Goal: Task Accomplishment & Management: Manage account settings

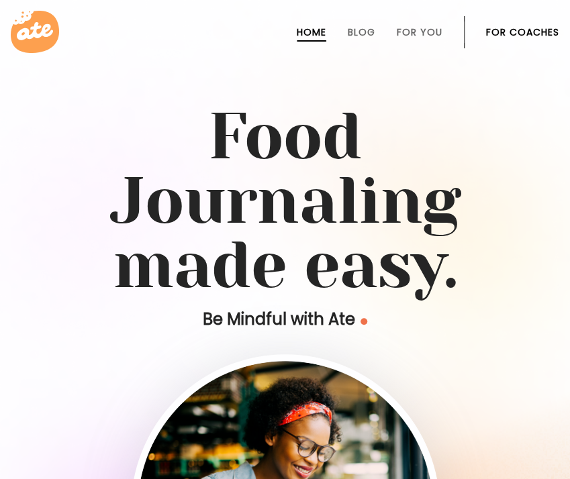
click at [507, 33] on link "For Coaches" at bounding box center [522, 32] width 73 height 11
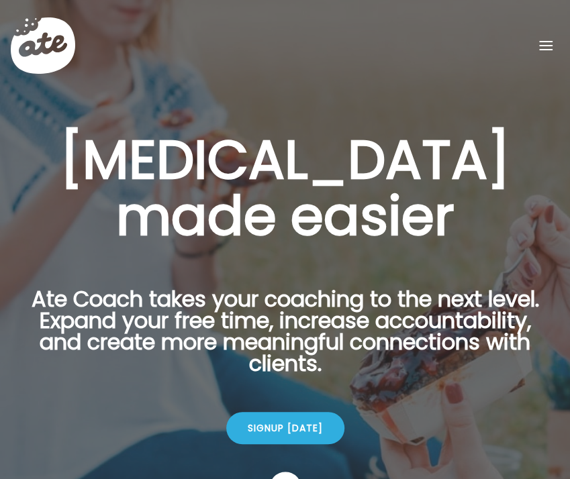
click at [540, 45] on span at bounding box center [545, 45] width 13 height 1
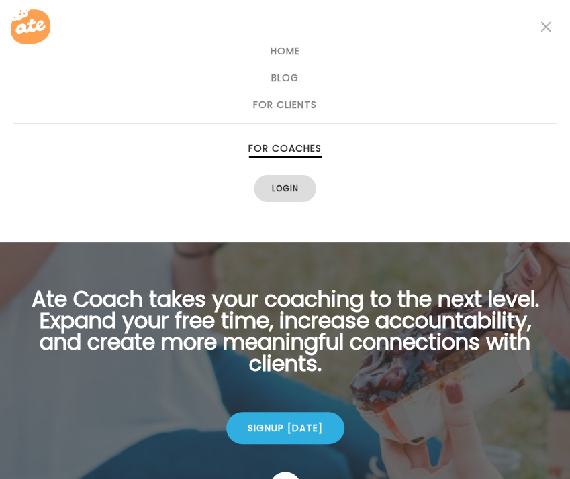
click at [297, 190] on link "Login" at bounding box center [285, 188] width 62 height 27
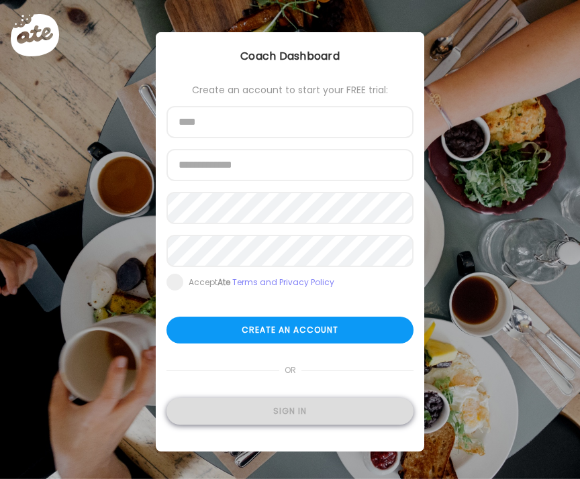
type input "**********"
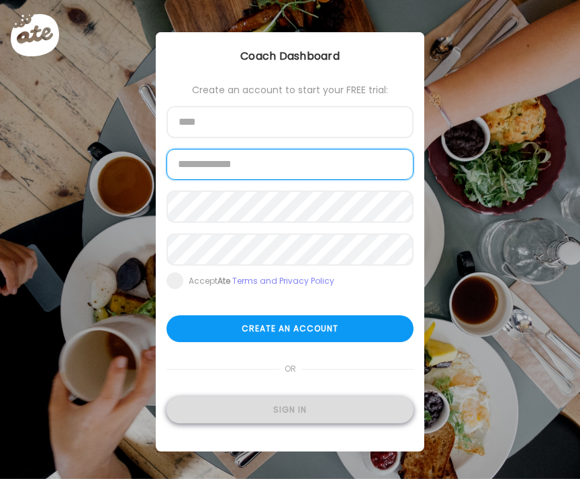
type input "**********"
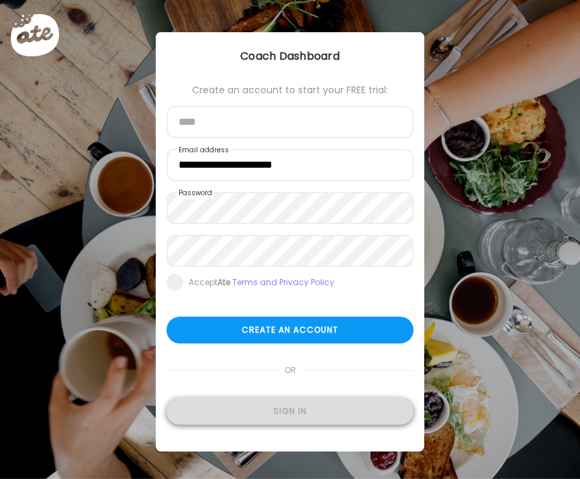
click at [279, 405] on div "Sign in" at bounding box center [289, 411] width 247 height 27
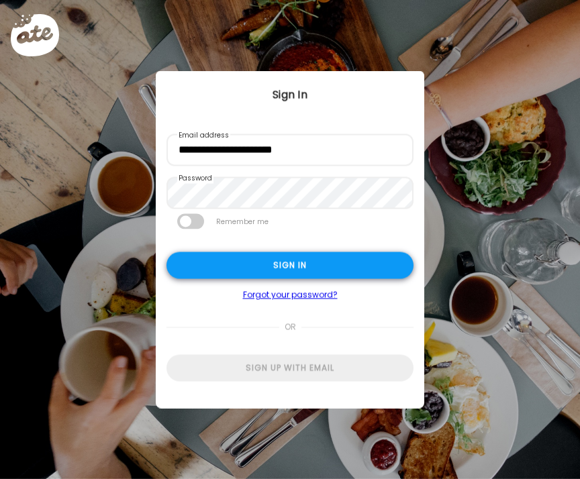
click at [321, 267] on div "Sign in" at bounding box center [289, 265] width 247 height 27
type input "**********"
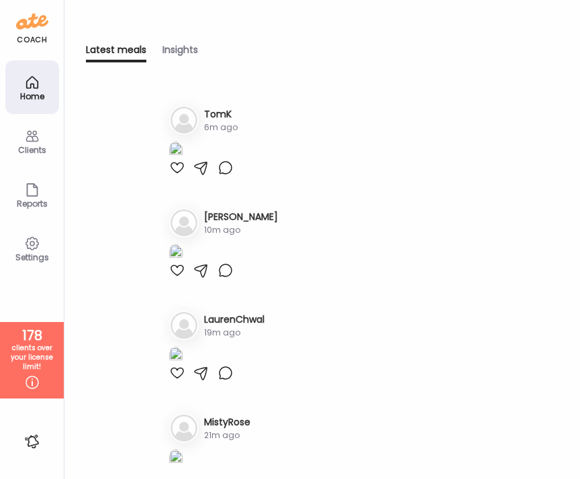
click at [36, 151] on div "Clients" at bounding box center [32, 150] width 48 height 9
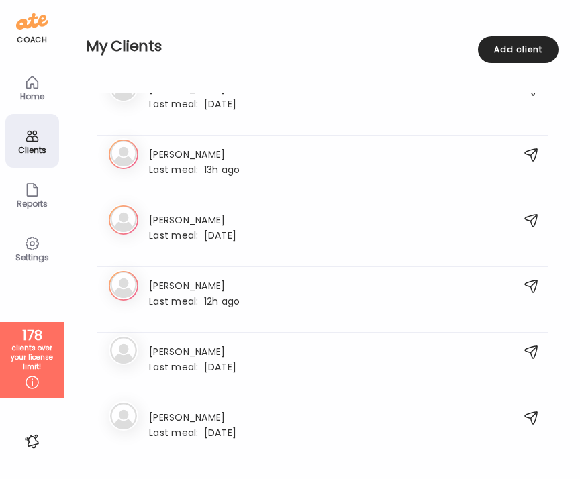
scroll to position [3575, 0]
click at [211, 147] on h3 "Erika" at bounding box center [194, 153] width 91 height 14
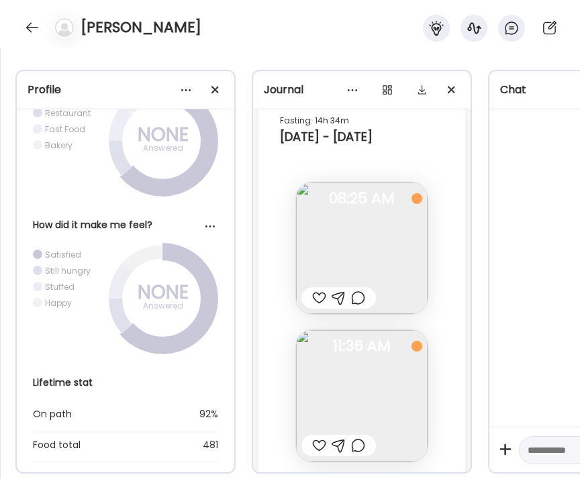
scroll to position [21951, 0]
click at [348, 252] on img at bounding box center [362, 249] width 132 height 132
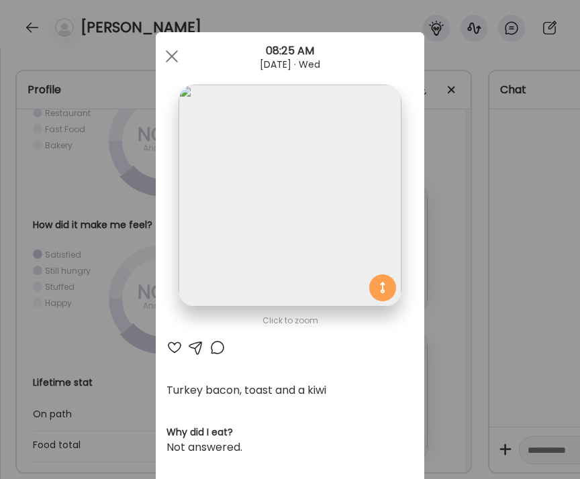
click at [348, 252] on img at bounding box center [290, 196] width 222 height 222
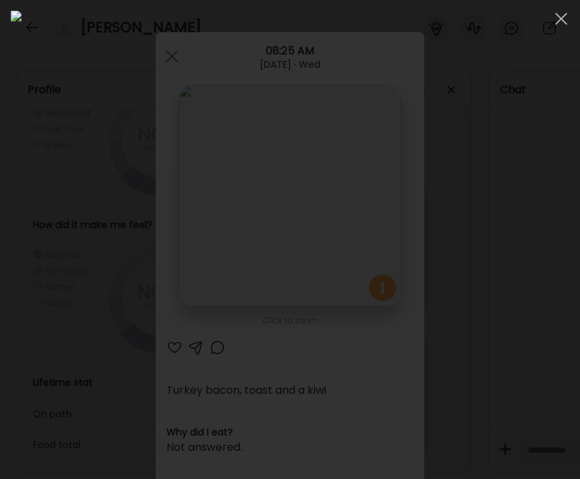
click at [348, 252] on img at bounding box center [290, 240] width 558 height 458
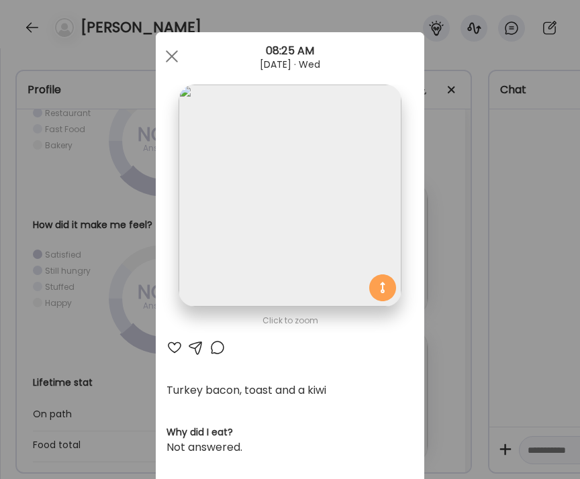
click at [283, 214] on img at bounding box center [290, 196] width 222 height 222
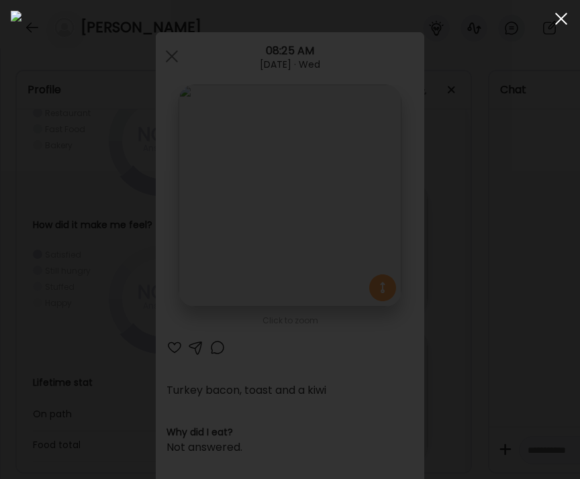
click at [554, 12] on div at bounding box center [561, 18] width 27 height 27
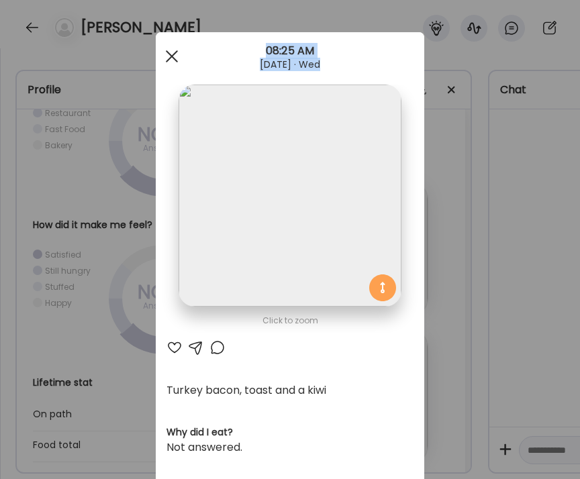
drag, startPoint x: 162, startPoint y: 41, endPoint x: 170, endPoint y: 53, distance: 14.2
click at [170, 53] on div "Ate Coach Dashboard 08:25 AM Aug 20, 2025 · Wed" at bounding box center [290, 56] width 268 height 48
click at [170, 53] on span at bounding box center [172, 56] width 12 height 12
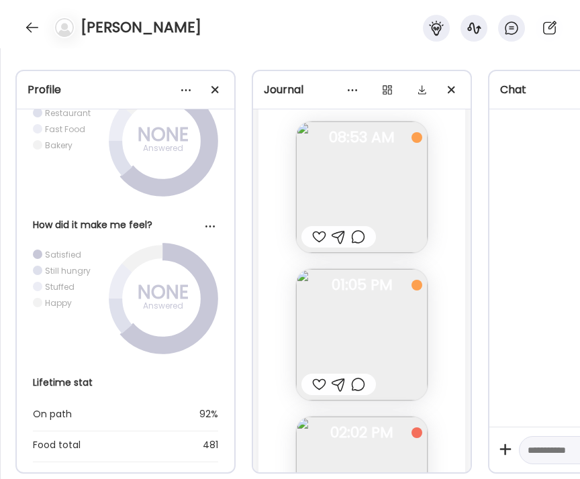
scroll to position [22752, 0]
click at [358, 179] on img at bounding box center [362, 190] width 132 height 132
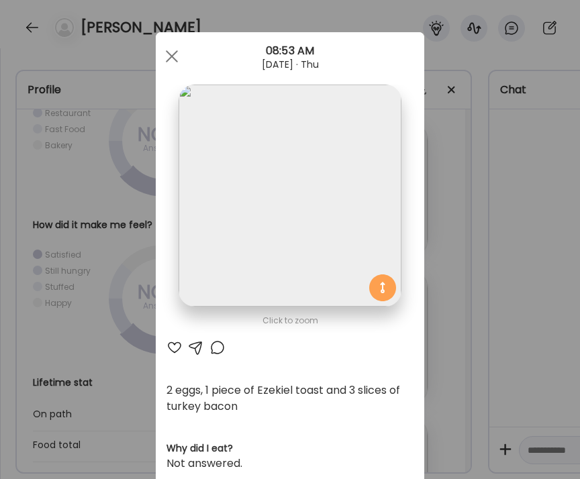
click at [323, 199] on img at bounding box center [290, 196] width 222 height 222
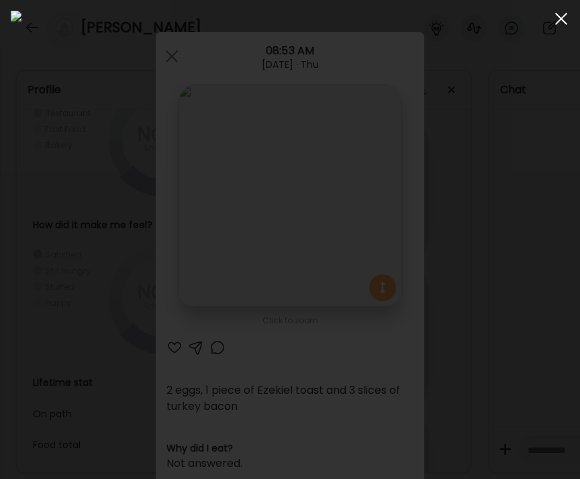
click at [556, 20] on div at bounding box center [561, 18] width 27 height 27
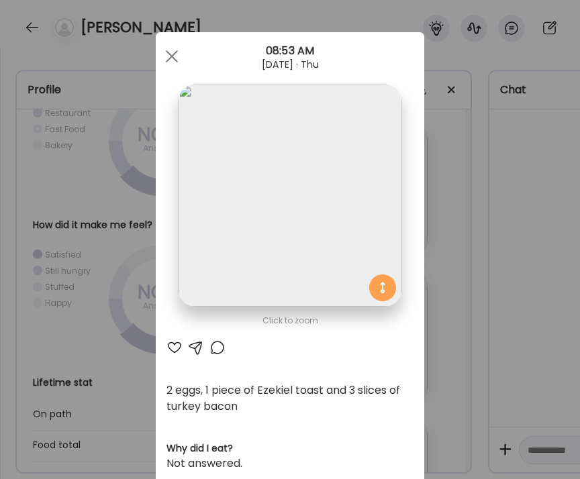
click at [179, 62] on div at bounding box center [171, 56] width 27 height 27
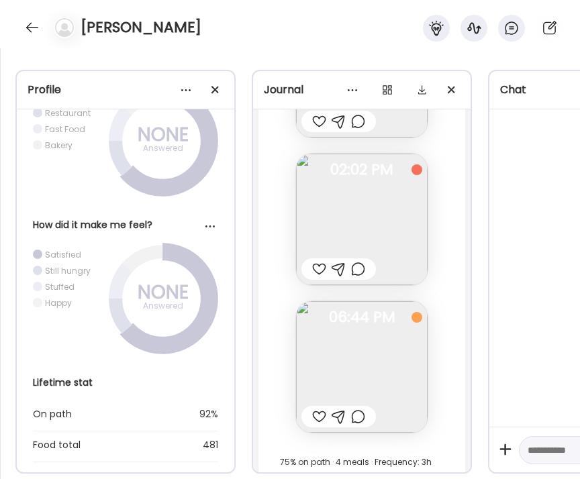
scroll to position [23020, 0]
click at [379, 345] on img at bounding box center [362, 366] width 132 height 132
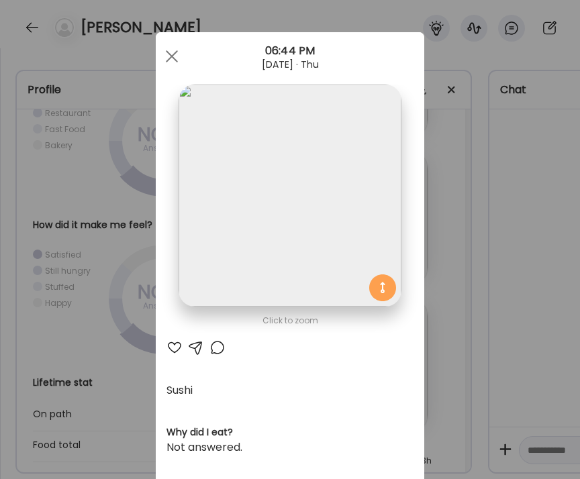
click at [311, 206] on img at bounding box center [290, 196] width 222 height 222
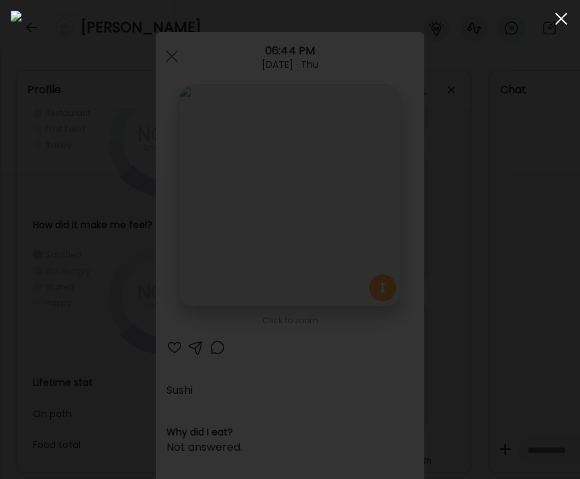
click at [562, 23] on div at bounding box center [561, 18] width 27 height 27
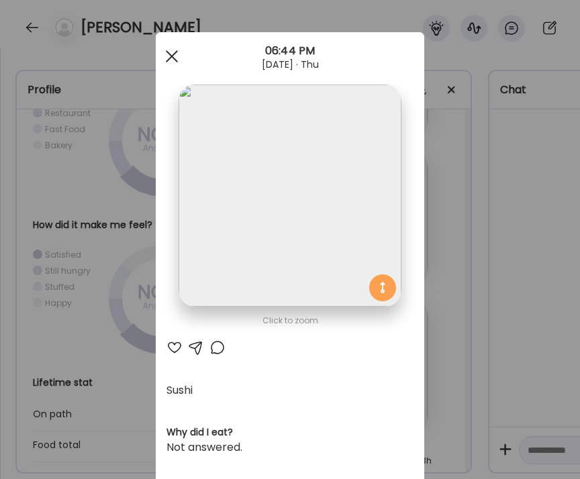
click at [161, 58] on div at bounding box center [171, 56] width 27 height 27
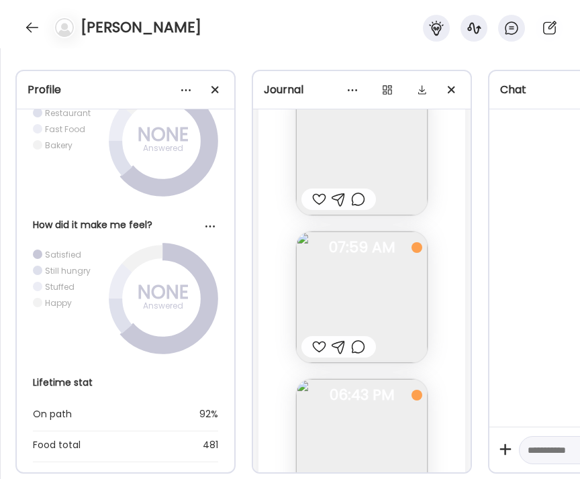
scroll to position [18434, 0]
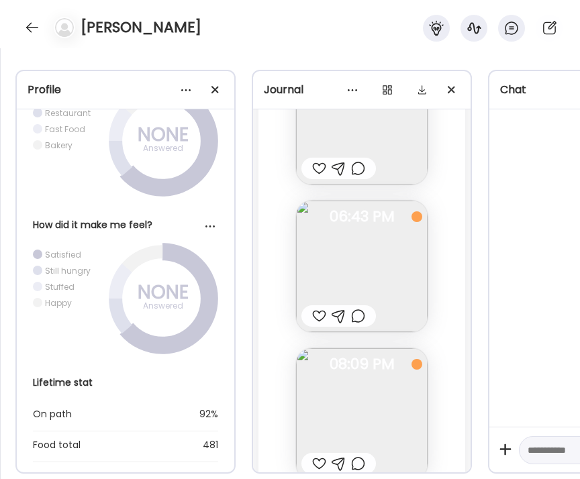
click at [364, 253] on img at bounding box center [362, 267] width 132 height 132
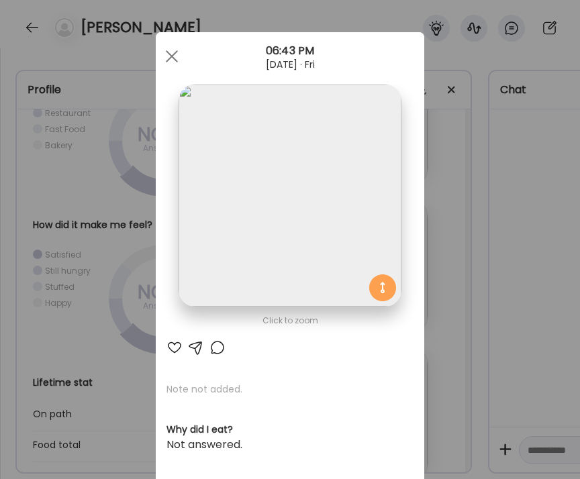
click at [224, 154] on img at bounding box center [290, 196] width 222 height 222
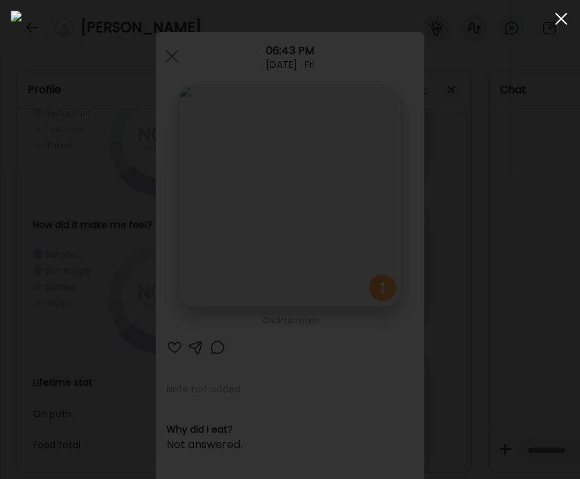
click at [558, 21] on span at bounding box center [561, 19] width 12 height 12
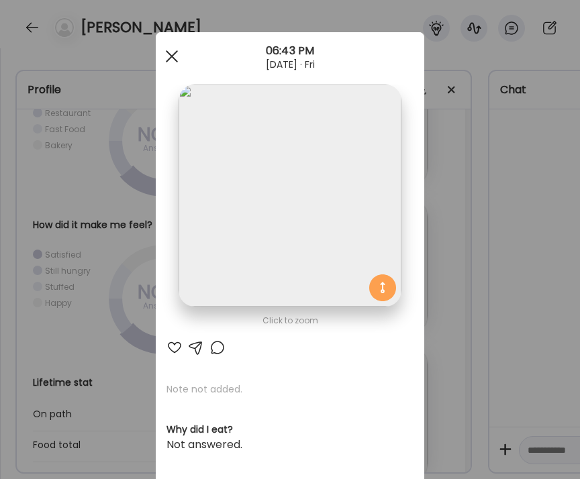
click at [168, 56] on span at bounding box center [172, 56] width 12 height 12
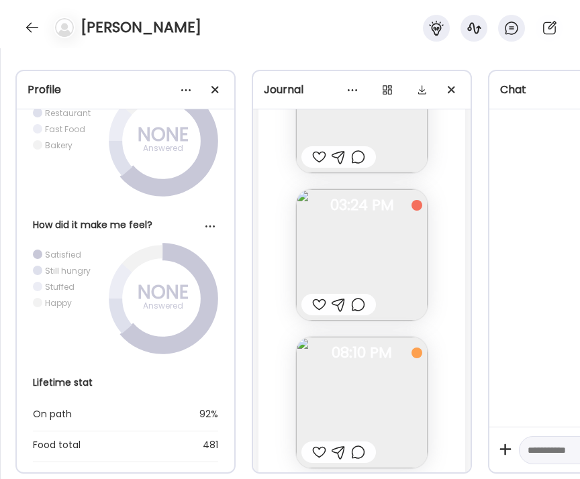
scroll to position [17548, 0]
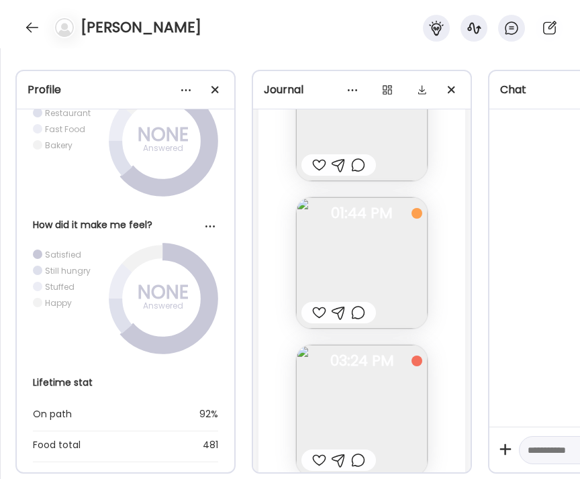
click at [333, 259] on img at bounding box center [362, 263] width 132 height 132
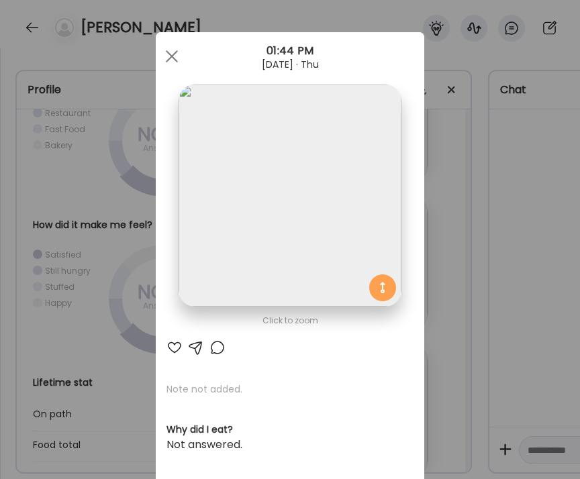
click at [303, 228] on img at bounding box center [290, 196] width 222 height 222
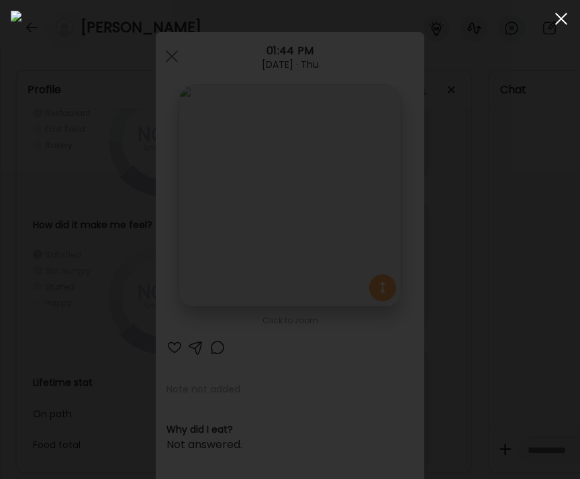
click at [553, 21] on div at bounding box center [561, 18] width 27 height 27
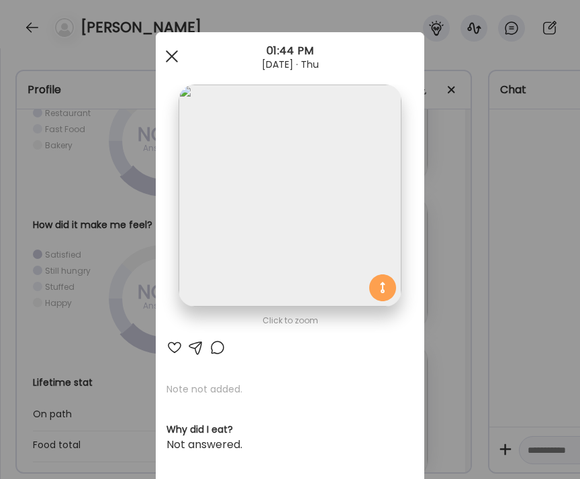
click at [167, 51] on div at bounding box center [171, 56] width 27 height 27
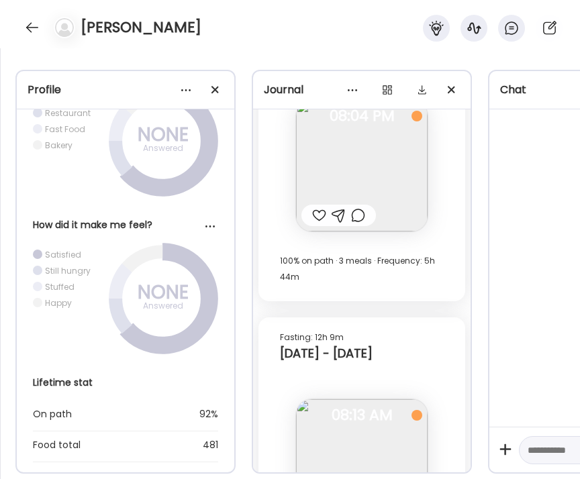
scroll to position [17163, 0]
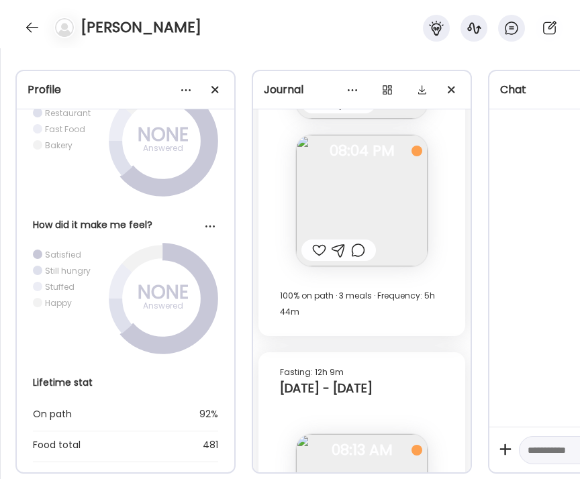
click at [330, 183] on img at bounding box center [362, 201] width 132 height 132
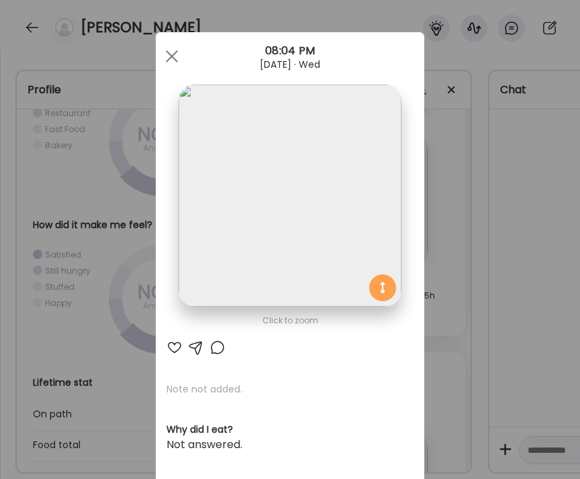
click at [301, 225] on img at bounding box center [290, 196] width 222 height 222
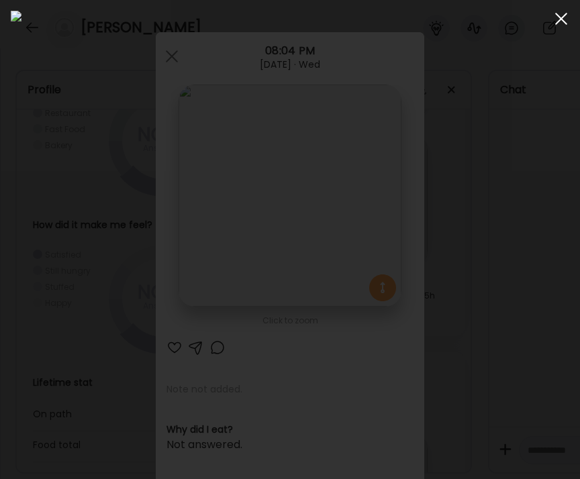
click at [559, 22] on div at bounding box center [561, 18] width 27 height 27
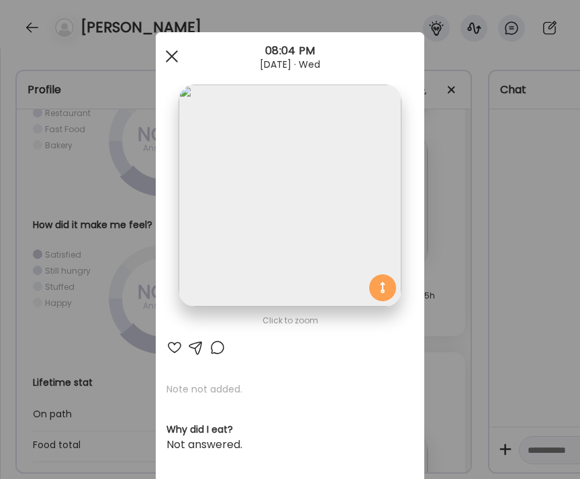
click at [166, 61] on span at bounding box center [172, 56] width 12 height 12
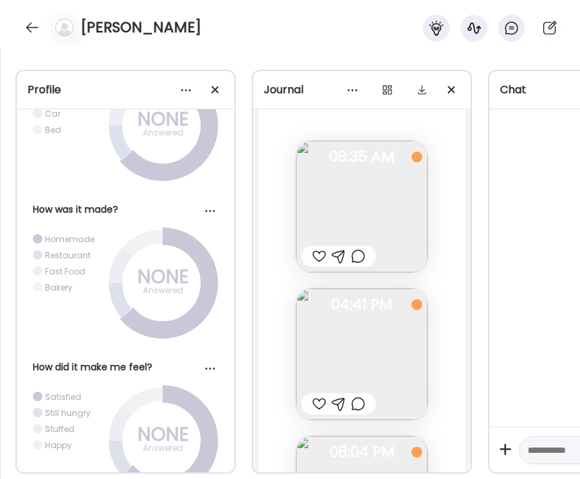
scroll to position [16990, 0]
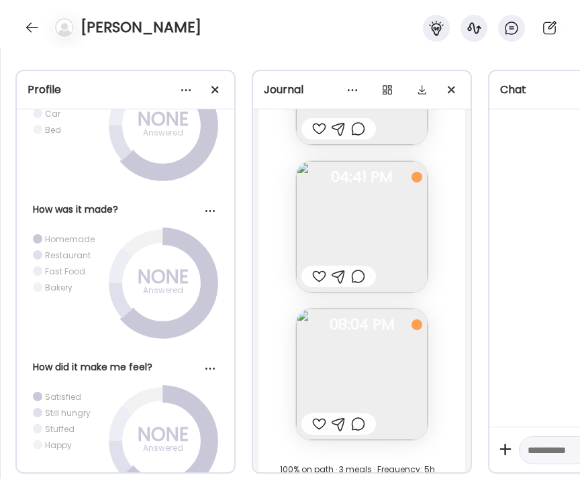
click at [387, 380] on img at bounding box center [362, 375] width 132 height 132
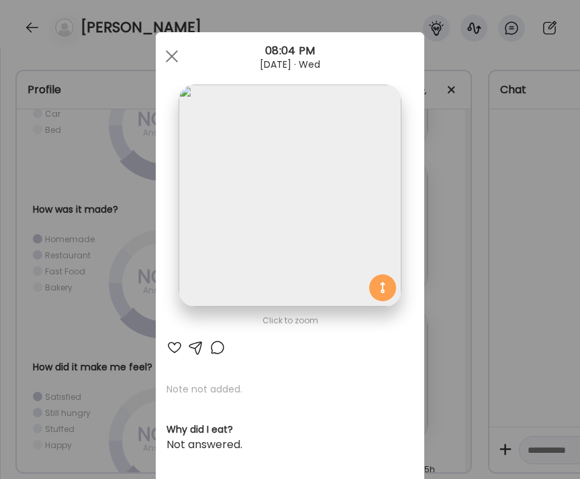
click at [326, 262] on img at bounding box center [290, 196] width 222 height 222
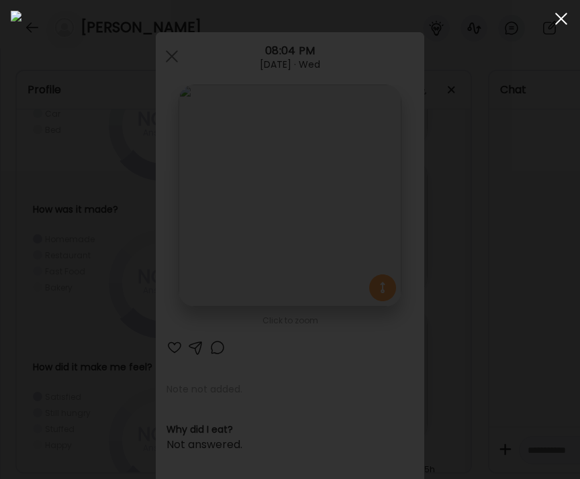
click at [558, 15] on span at bounding box center [561, 19] width 12 height 12
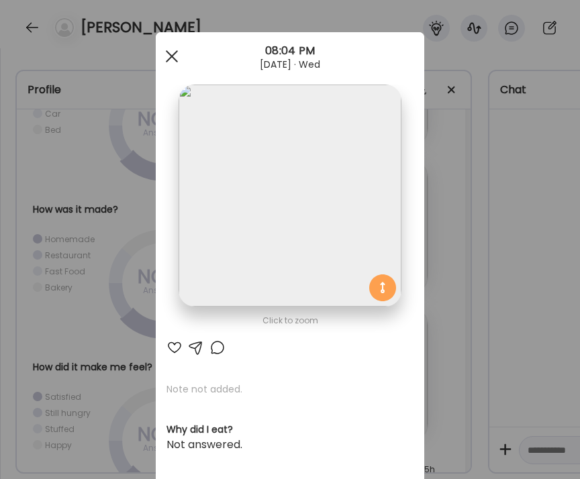
click at [169, 60] on span at bounding box center [172, 56] width 12 height 12
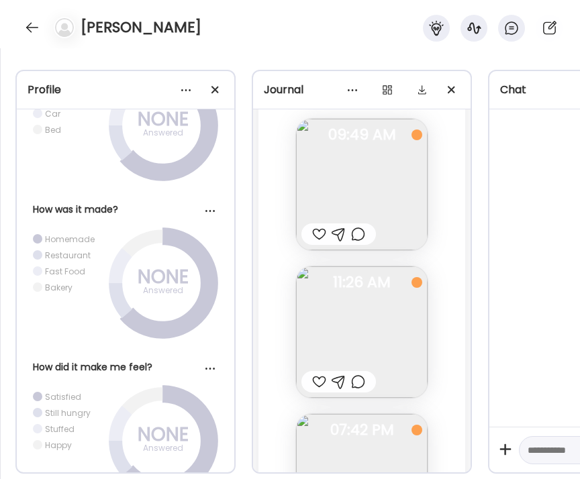
scroll to position [16143, 0]
click at [379, 183] on img at bounding box center [362, 184] width 132 height 132
